Goal: Contribute content: Add original content to the website for others to see

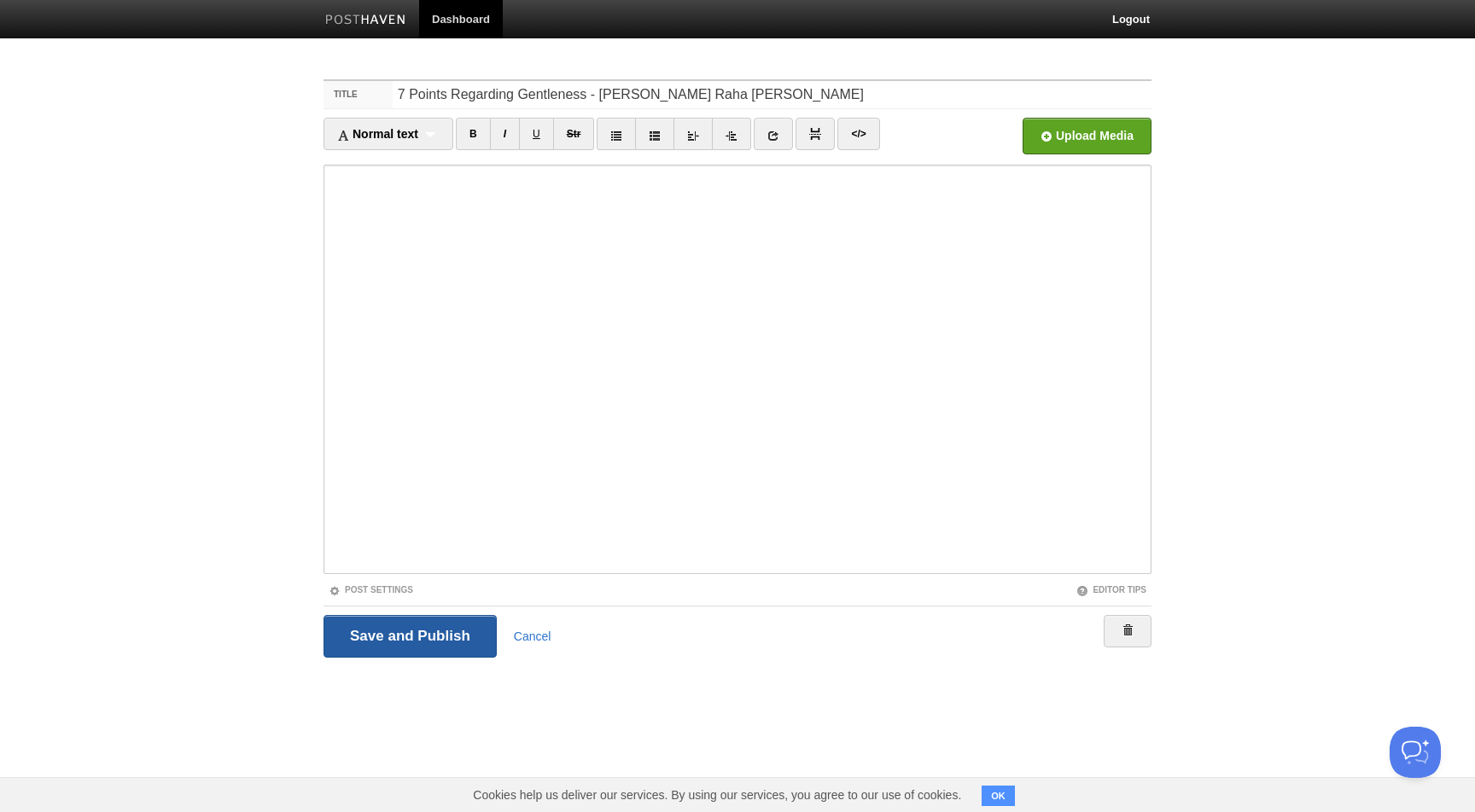
click at [416, 637] on input "Save and Publish" at bounding box center [409, 637] width 173 height 43
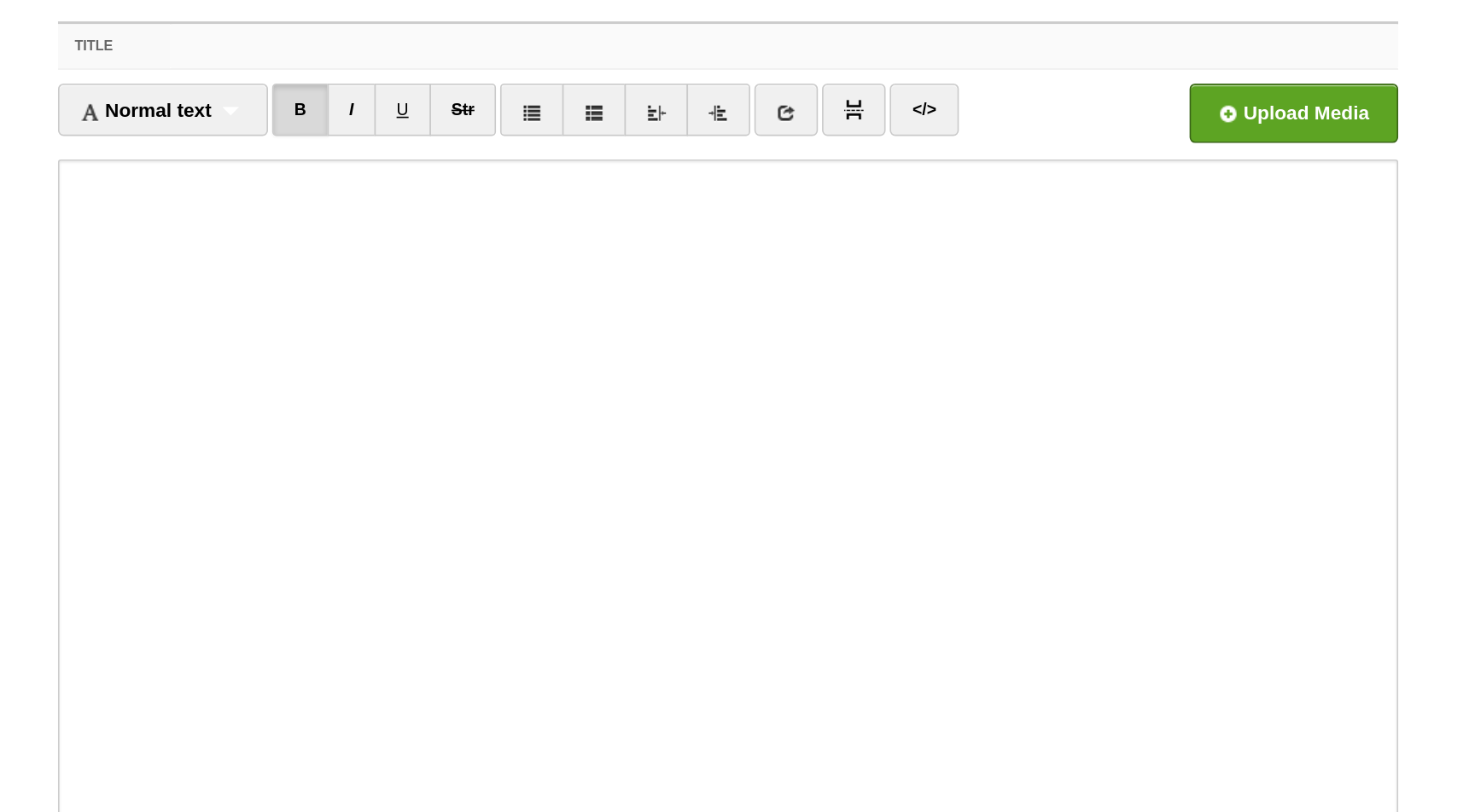
click at [711, 96] on input "Title" at bounding box center [771, 95] width 759 height 27
paste input "7 Points Regarding Gentleness - [PERSON_NAME] Raha [PERSON_NAME]"
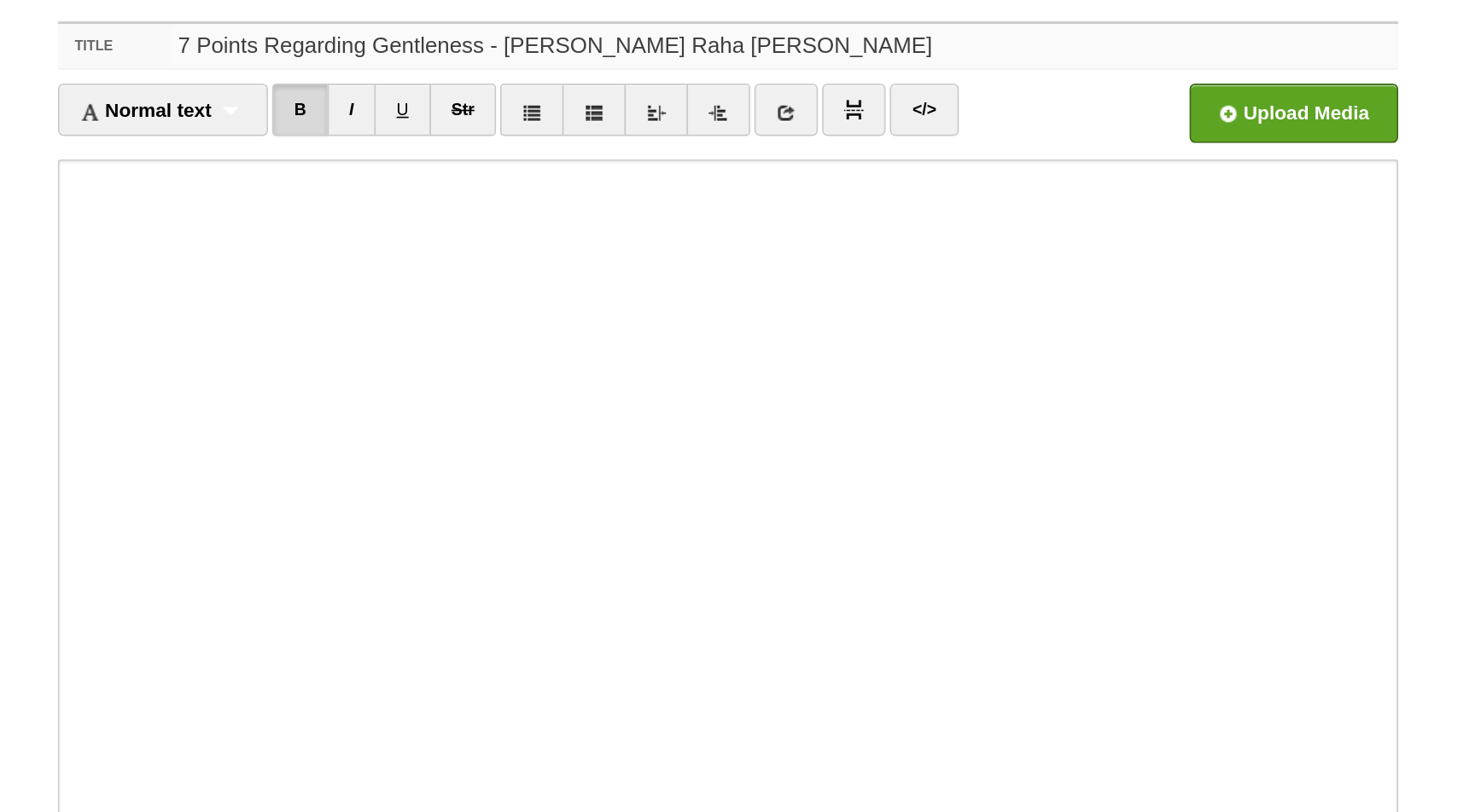
drag, startPoint x: 656, startPoint y: 94, endPoint x: 591, endPoint y: 98, distance: 65.1
click at [590, 98] on input "7 Points Regarding Gentleness - [PERSON_NAME] Raha [PERSON_NAME]" at bounding box center [771, 95] width 759 height 27
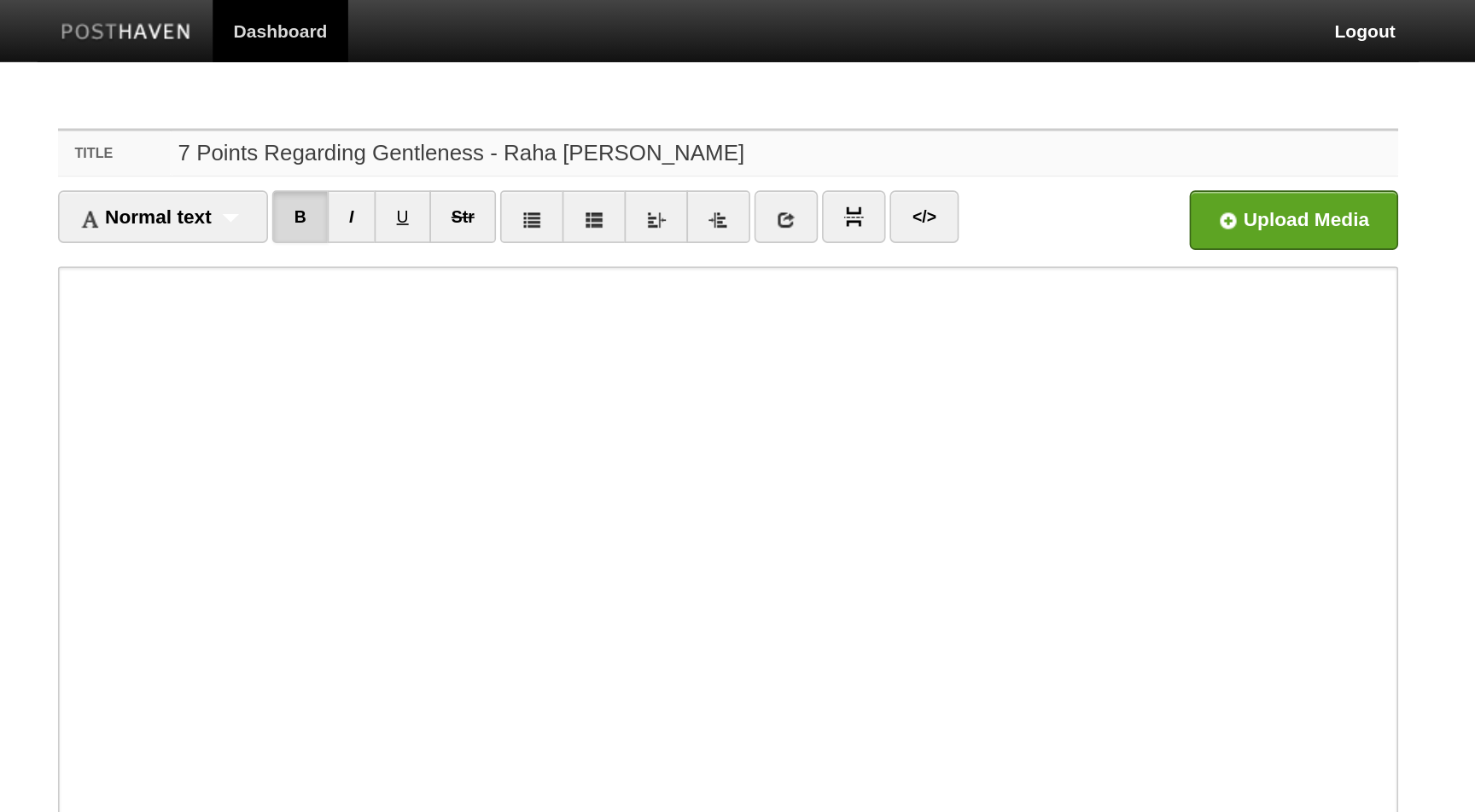
type input "7 Points Regarding Gentleness - Raha Batts"
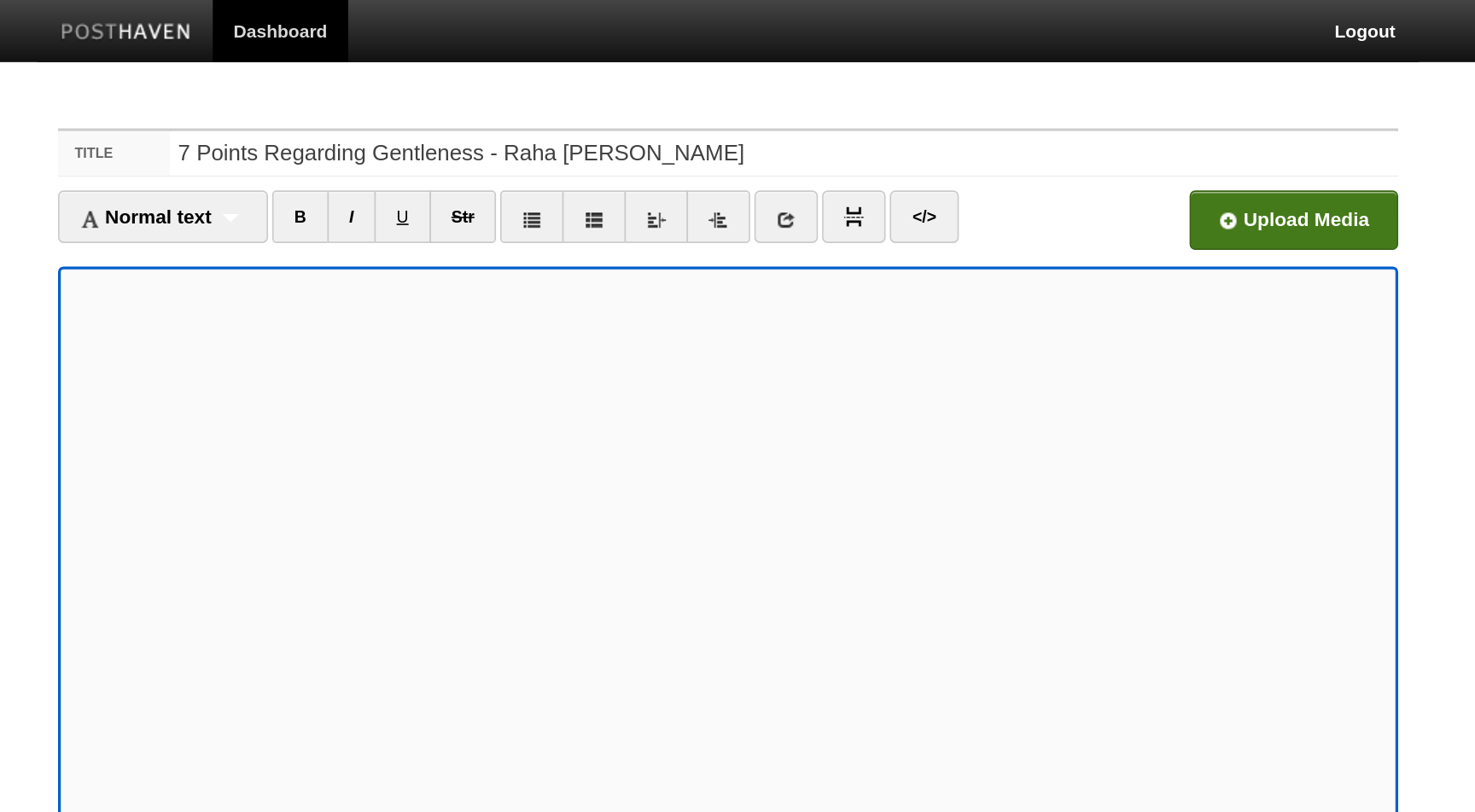
click at [1059, 136] on input "file" at bounding box center [572, 140] width 1292 height 87
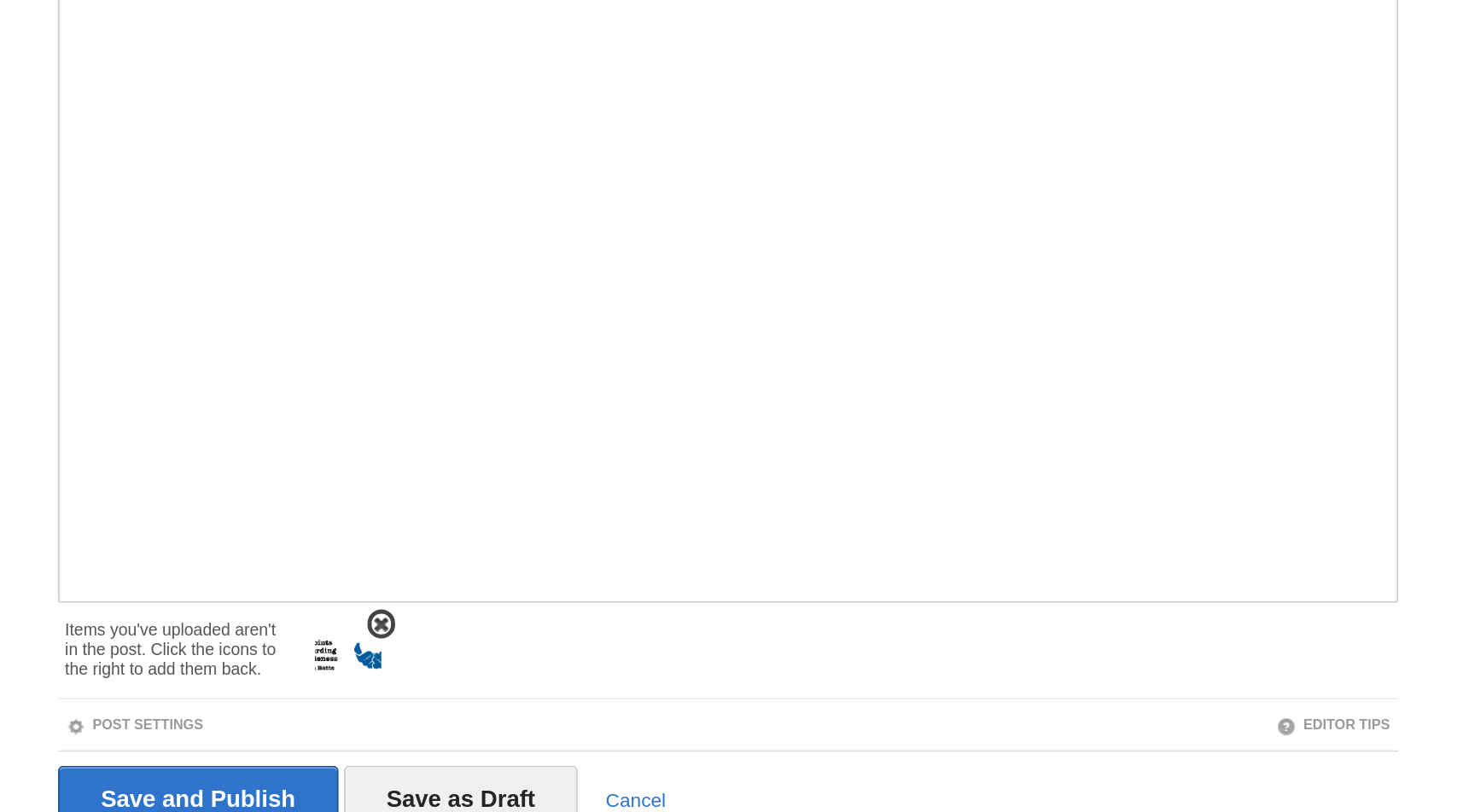
click at [496, 609] on img at bounding box center [503, 606] width 41 height 41
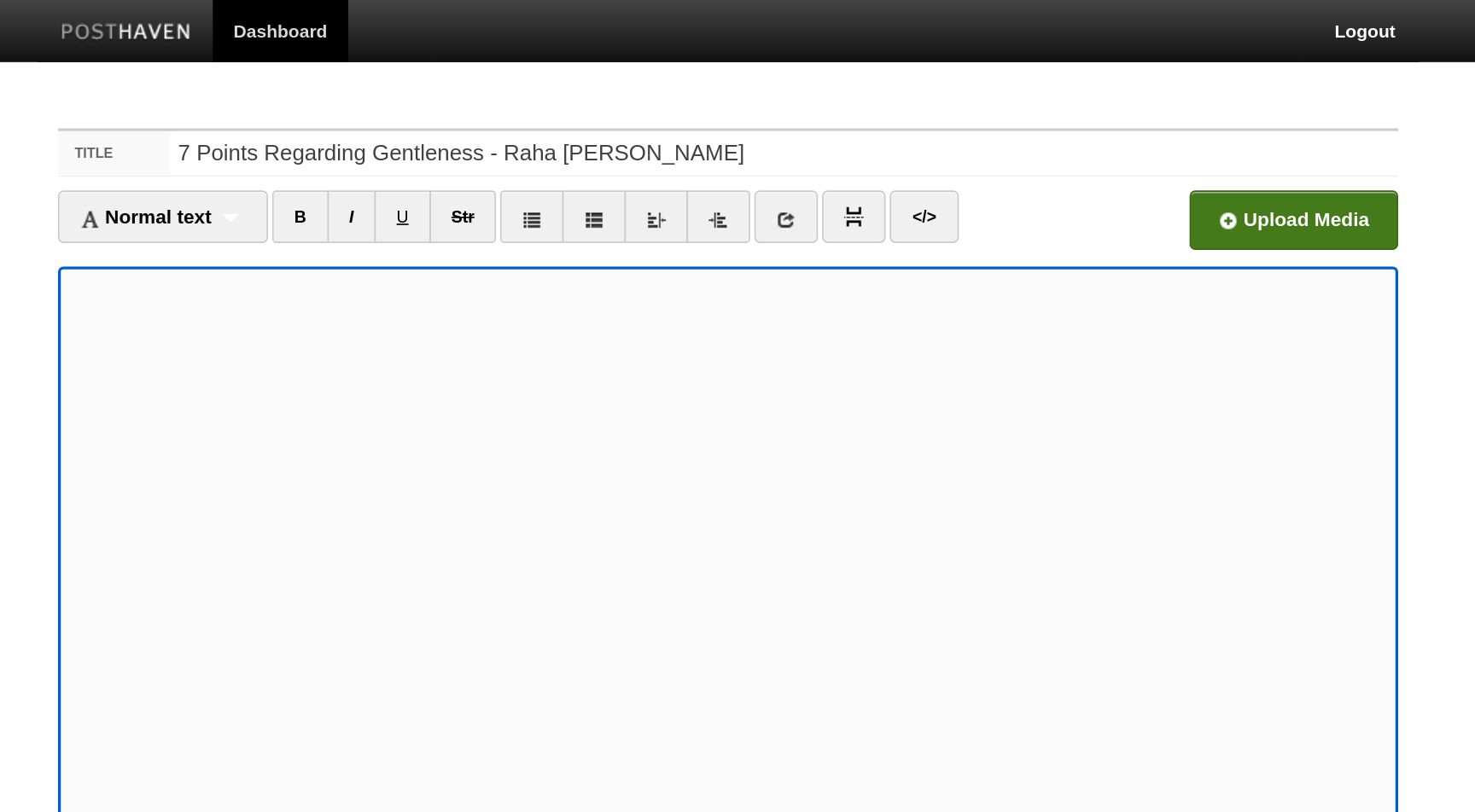
click at [1060, 126] on input "file" at bounding box center [572, 140] width 1292 height 87
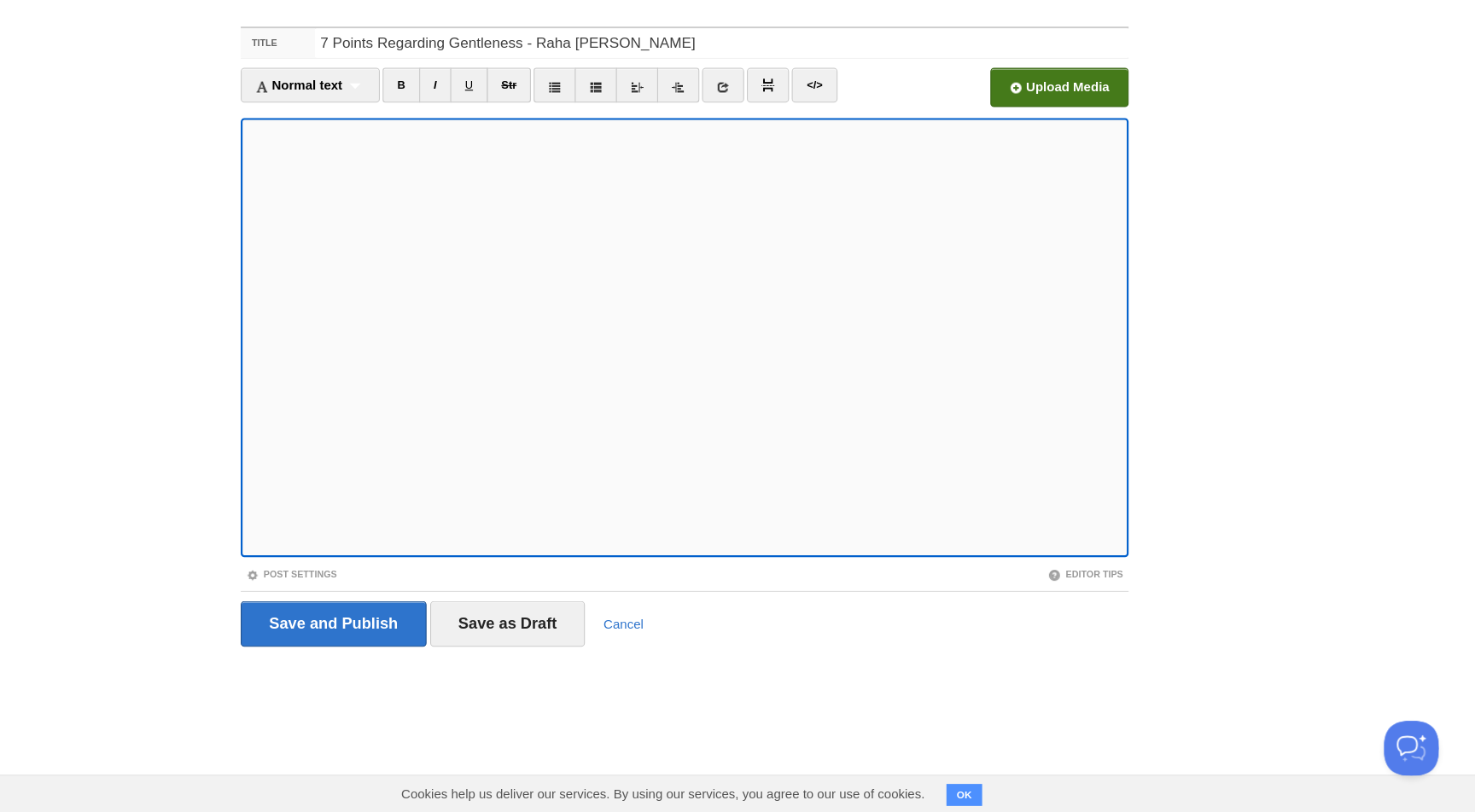
click at [1073, 136] on input "file" at bounding box center [572, 140] width 1292 height 87
click at [994, 143] on link "7 Points Regarding Gentleness - Raha Batts.mp3 25.99 MB Cancel" at bounding box center [984, 135] width 62 height 36
click at [437, 635] on input "Save and Publish" at bounding box center [409, 637] width 173 height 43
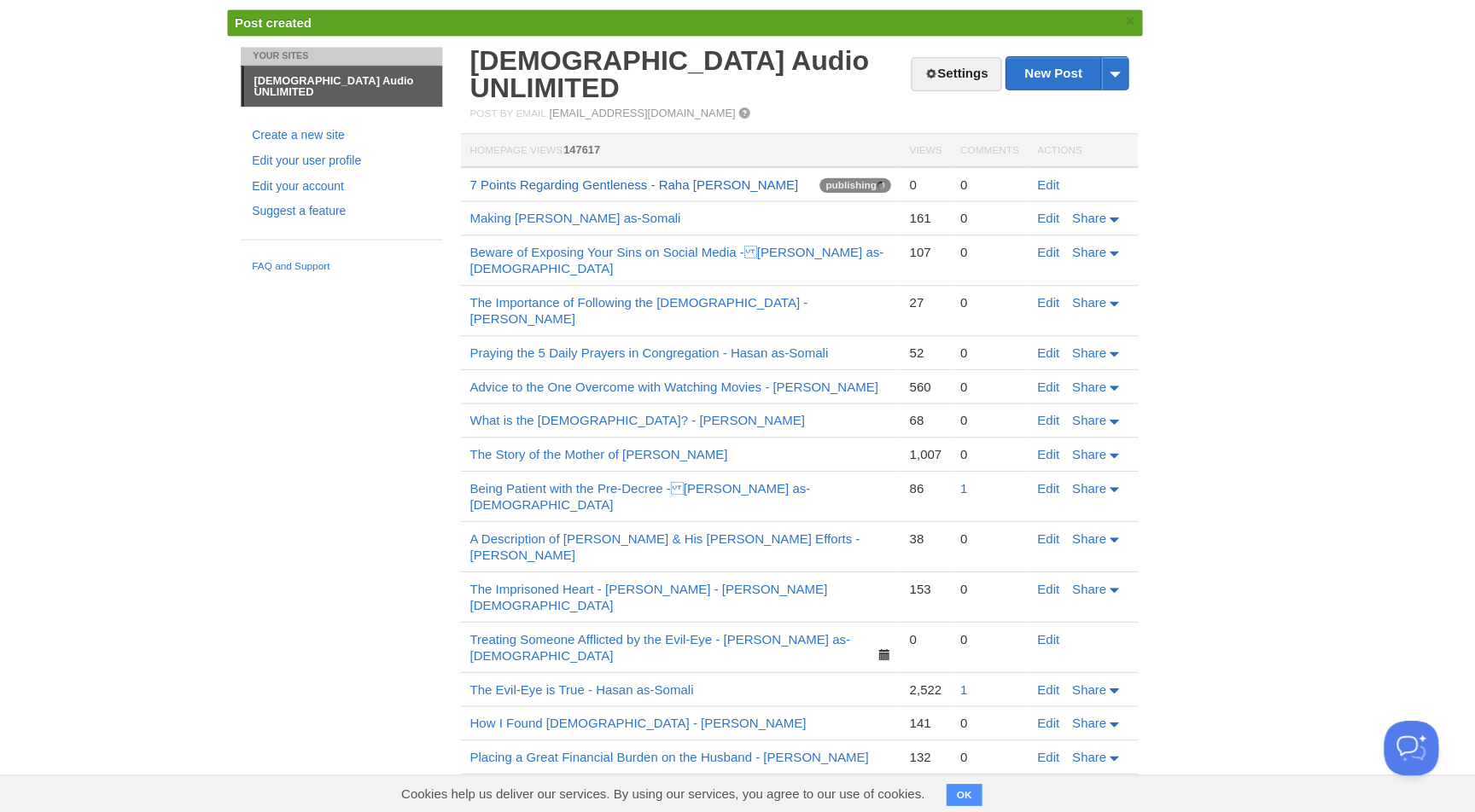
click at [732, 220] on link "7 Points Regarding Gentleness - Raha Batts" at bounding box center [689, 227] width 306 height 14
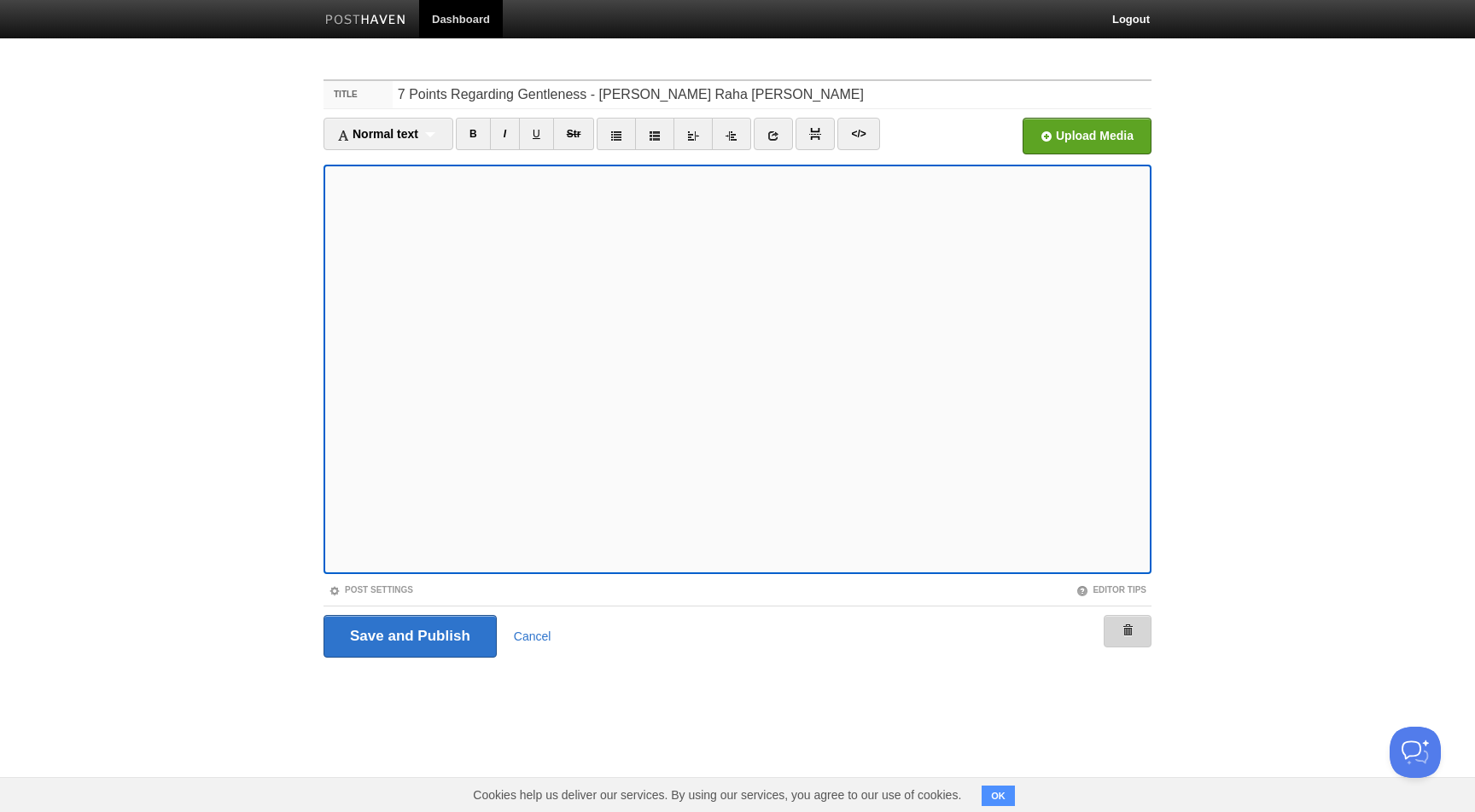
click at [1120, 641] on link at bounding box center [1127, 631] width 48 height 32
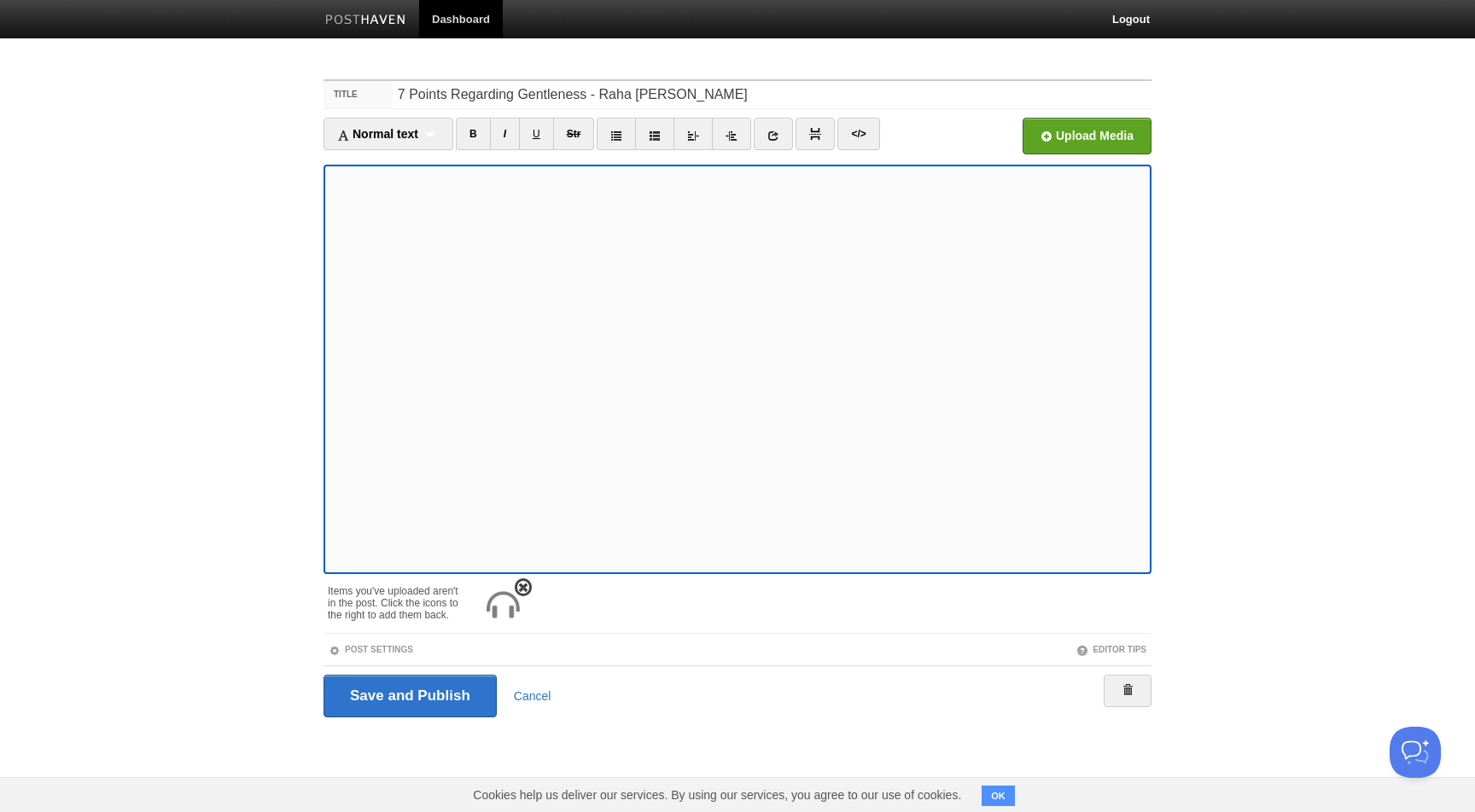
click at [524, 588] on span at bounding box center [523, 588] width 12 height 12
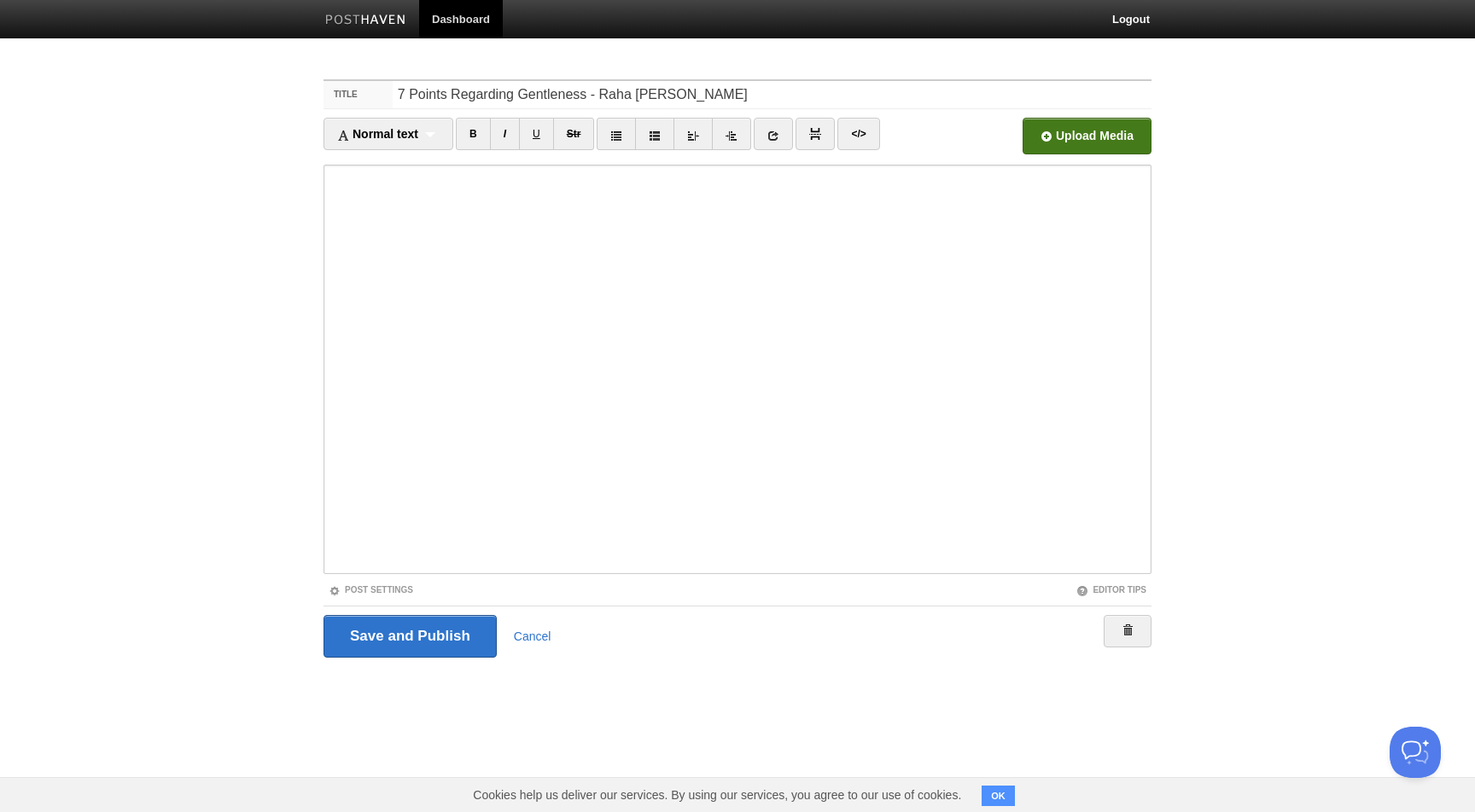
click at [1066, 130] on input "file" at bounding box center [572, 140] width 1292 height 87
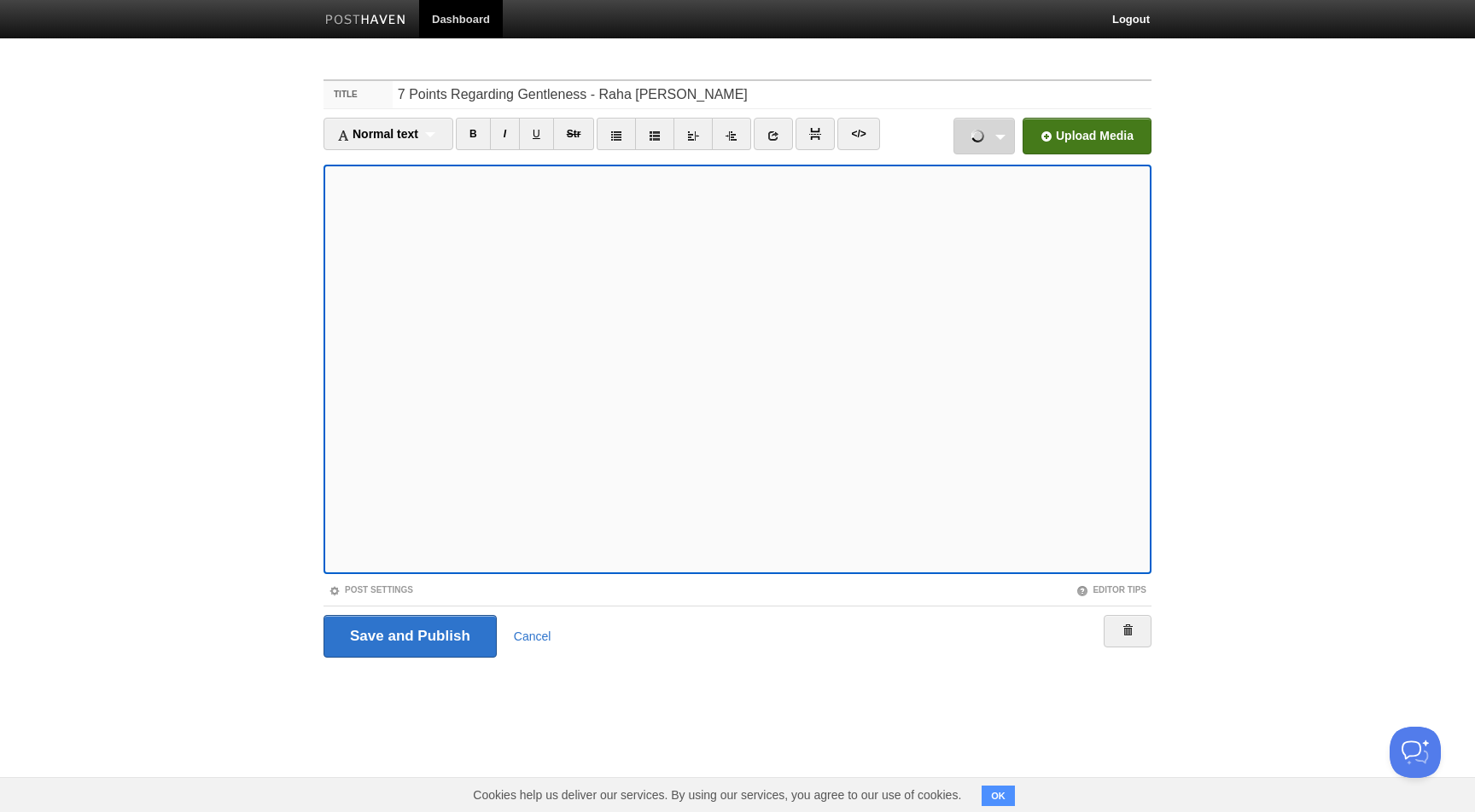
click at [995, 130] on link "7 Points Regarding Gentleness - Raha Batts.mp3 26.19 MB Cancel" at bounding box center [984, 135] width 62 height 36
click at [403, 625] on input "Save and Publish" at bounding box center [409, 637] width 173 height 43
